Goal: Find specific page/section: Find specific page/section

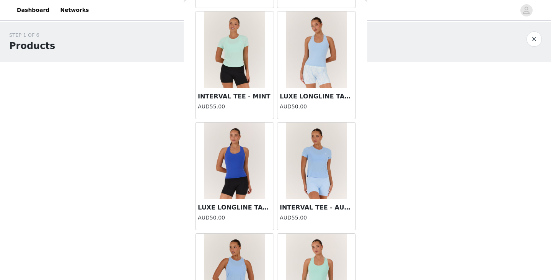
scroll to position [569, 0]
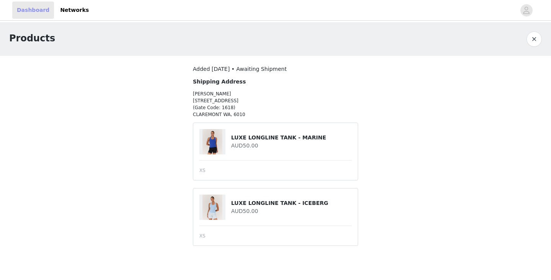
click at [31, 10] on link "Dashboard" at bounding box center [33, 10] width 42 height 17
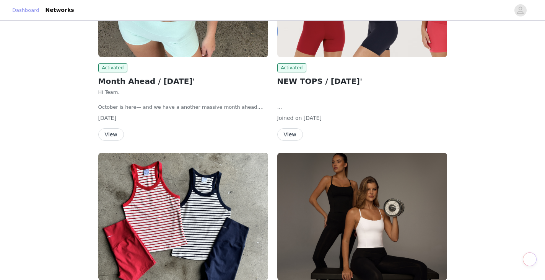
scroll to position [153, 0]
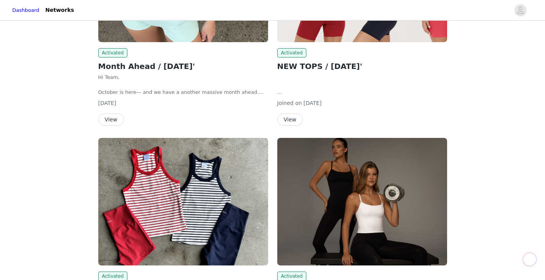
click at [107, 120] on button "View" at bounding box center [111, 119] width 26 height 12
